Goal: Task Accomplishment & Management: Use online tool/utility

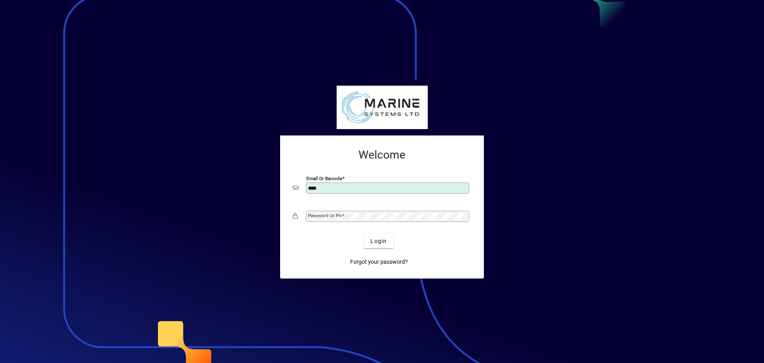
type input "**********"
click at [325, 216] on mat-label "Password or Pin" at bounding box center [325, 216] width 34 height 6
click at [364, 234] on button "Login" at bounding box center [378, 241] width 29 height 14
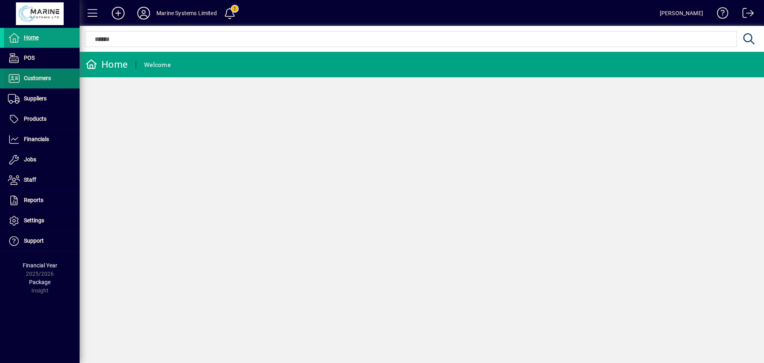
drag, startPoint x: 45, startPoint y: 76, endPoint x: 70, endPoint y: 76, distance: 25.9
click at [45, 76] on span "Customers" at bounding box center [37, 78] width 27 height 6
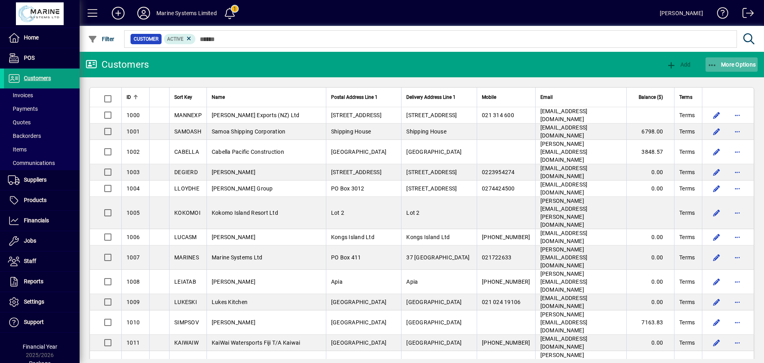
click at [711, 70] on span "button" at bounding box center [732, 64] width 53 height 19
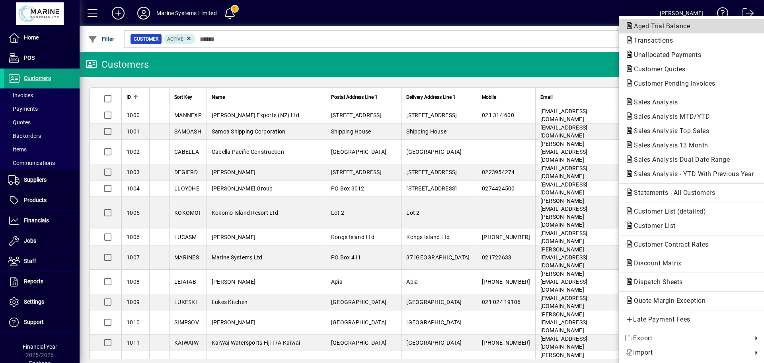
click at [668, 27] on span "Aged Trial Balance" at bounding box center [659, 26] width 69 height 8
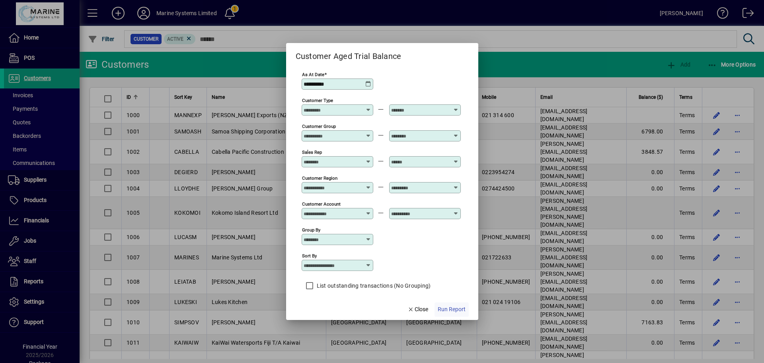
click at [446, 305] on span "button" at bounding box center [452, 309] width 34 height 19
